Goal: Information Seeking & Learning: Learn about a topic

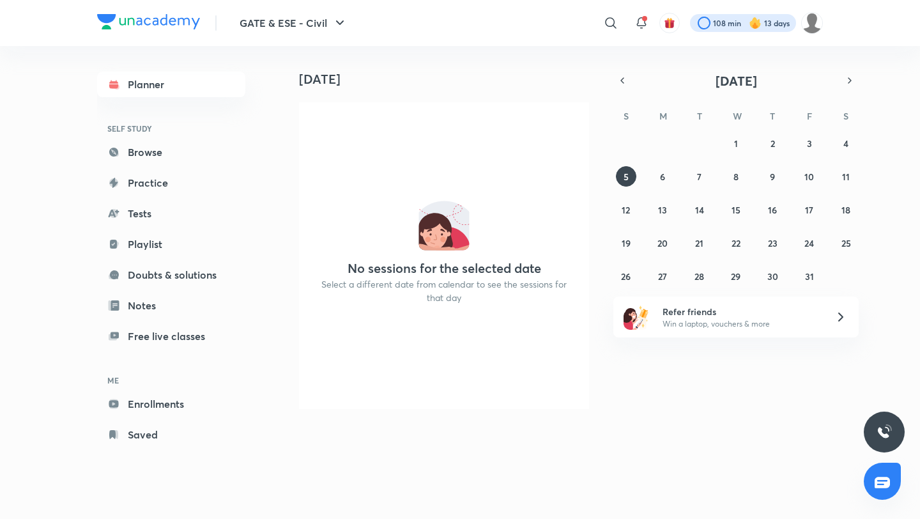
click at [721, 25] on div at bounding box center [743, 23] width 106 height 18
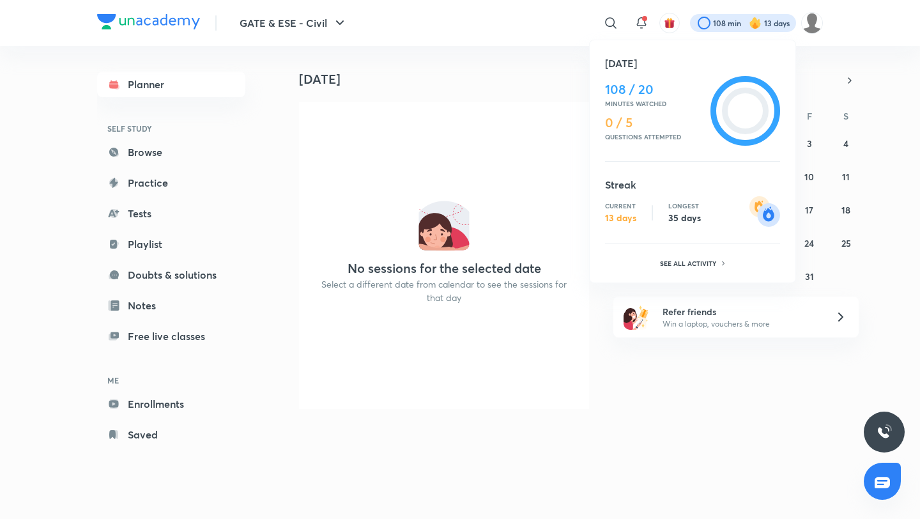
click at [558, 20] on div at bounding box center [460, 259] width 920 height 519
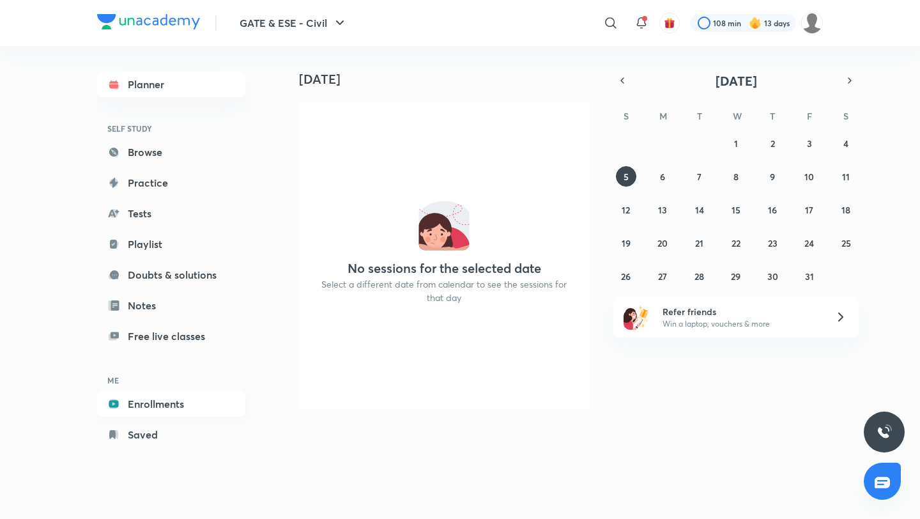
click at [155, 402] on link "Enrollments" at bounding box center [171, 404] width 148 height 26
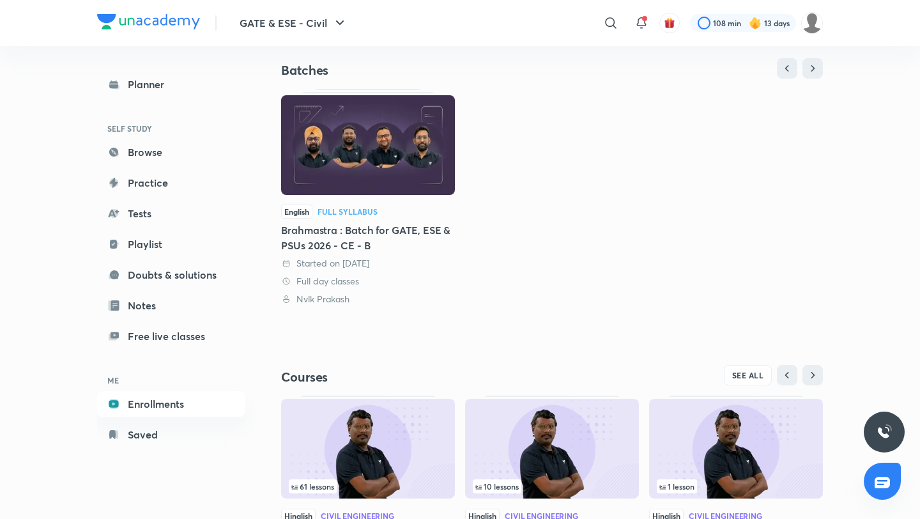
scroll to position [218, 0]
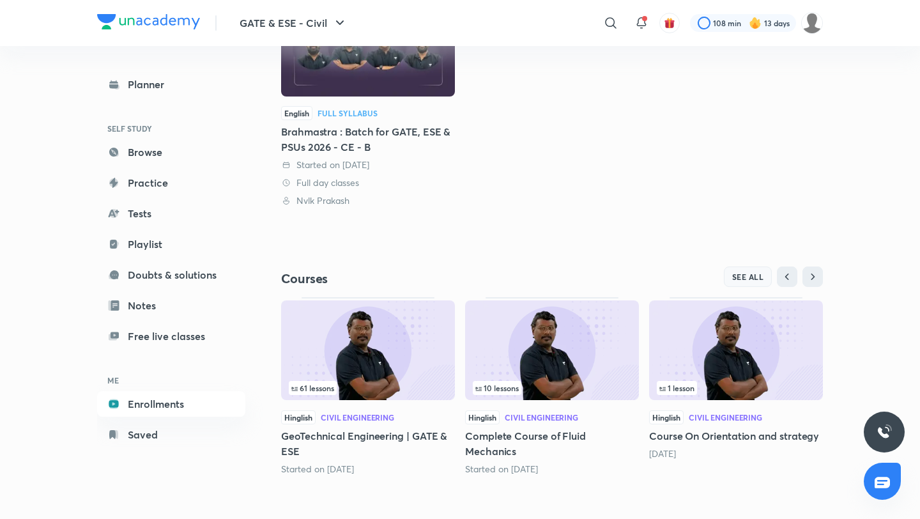
click at [742, 268] on button "SEE ALL" at bounding box center [748, 277] width 49 height 20
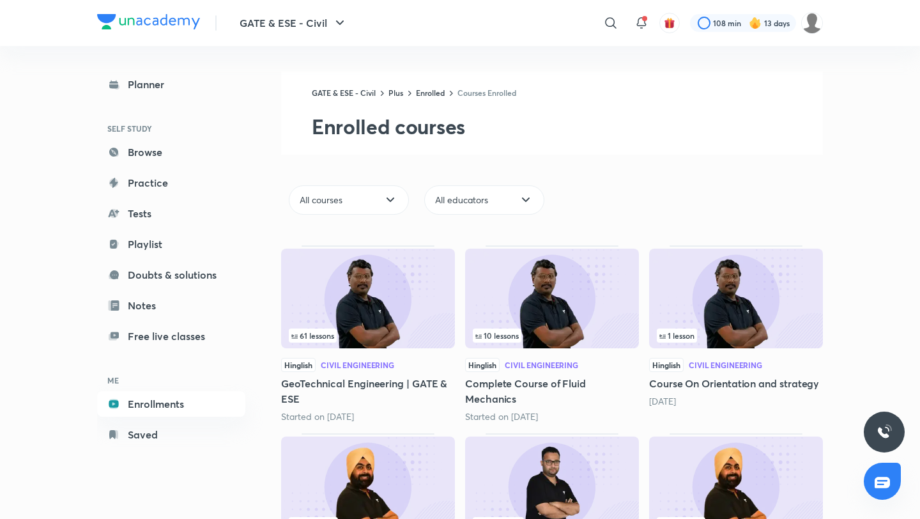
scroll to position [319, 0]
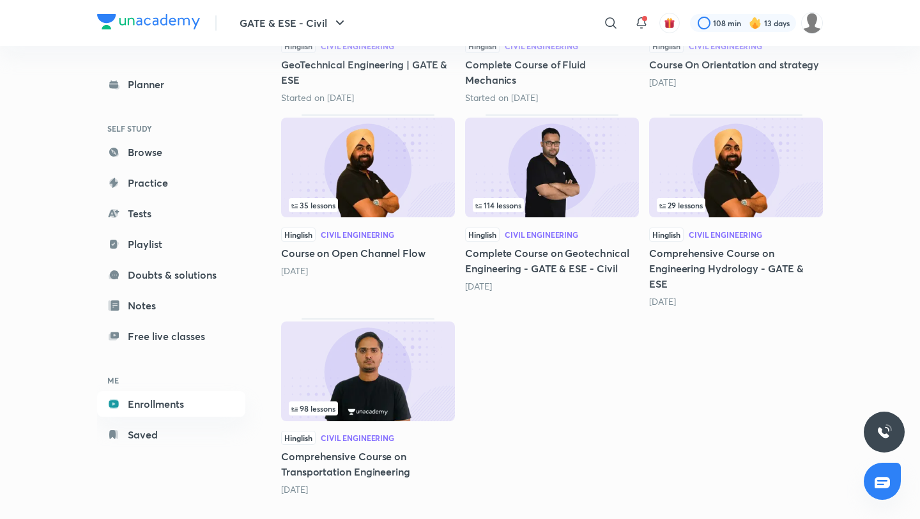
click at [338, 393] on img at bounding box center [368, 372] width 174 height 100
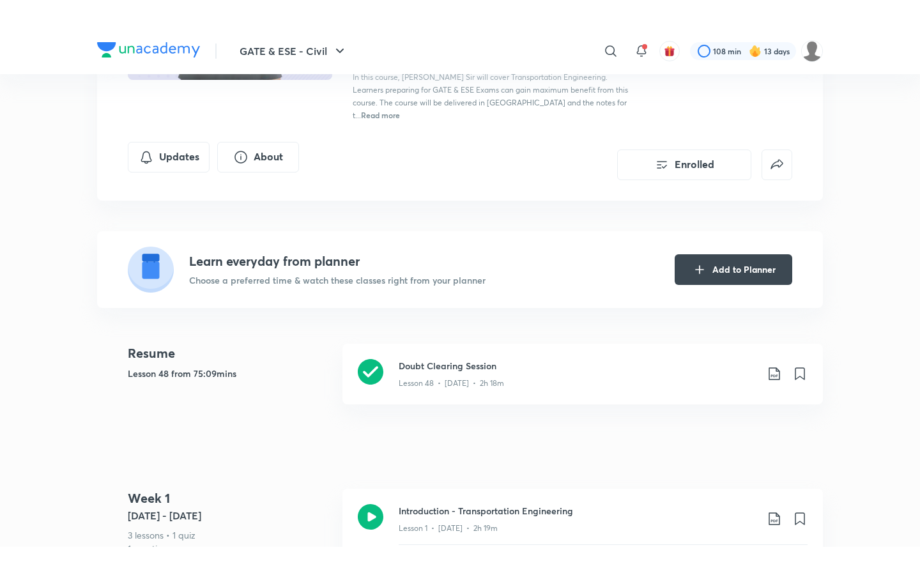
scroll to position [210, 0]
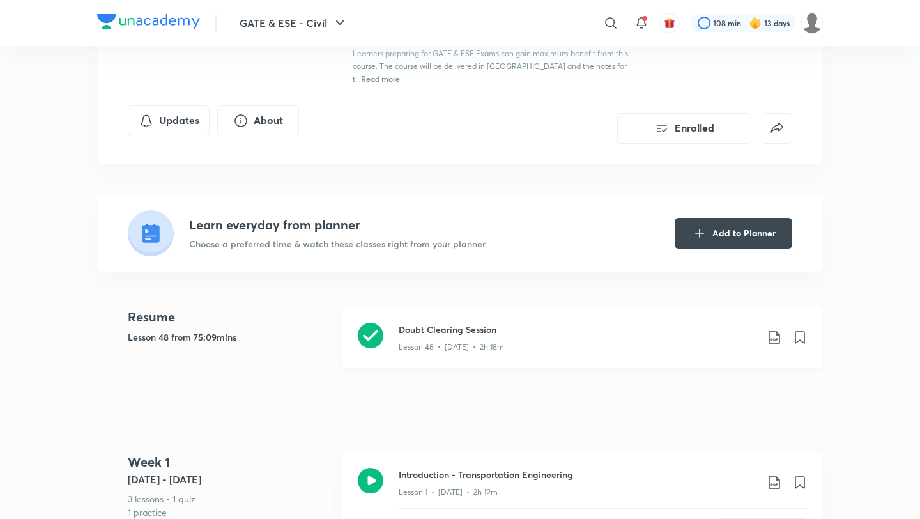
click at [482, 323] on h3 "Doubt Clearing Session" at bounding box center [578, 329] width 358 height 13
